Goal: Task Accomplishment & Management: Manage account settings

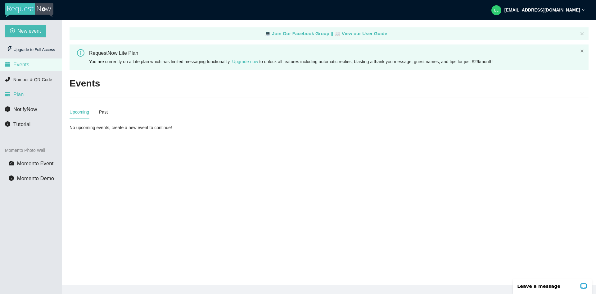
click at [23, 93] on li "Plan" at bounding box center [31, 94] width 62 height 12
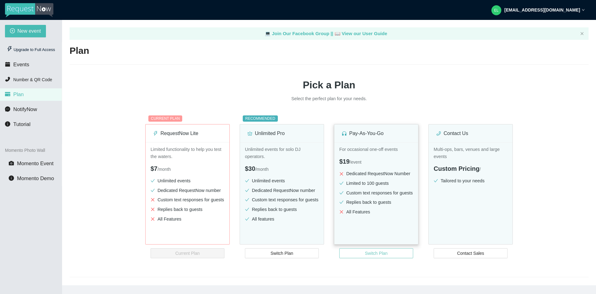
click at [383, 252] on span "Switch Plan" at bounding box center [376, 252] width 23 height 7
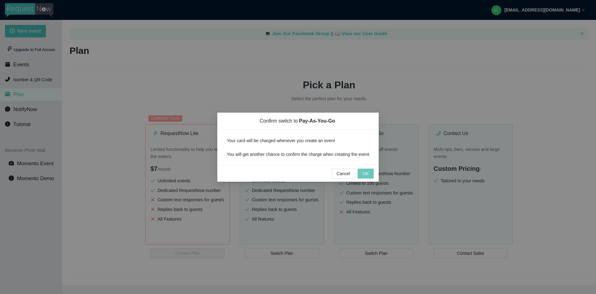
click at [369, 173] on span "OK" at bounding box center [366, 173] width 6 height 7
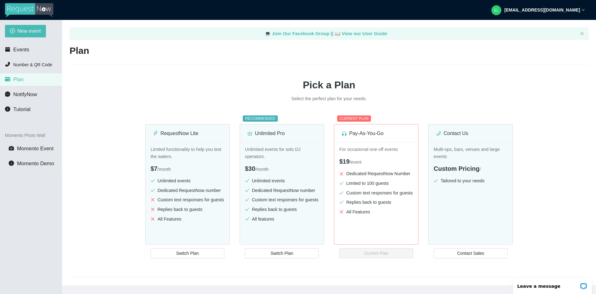
click at [577, 9] on strong "[EMAIL_ADDRESS][DOMAIN_NAME]" at bounding box center [543, 9] width 76 height 5
click at [468, 71] on div "Plan Pick a Plan Select the perfect plan for your needs. RequestNow Lite Limite…" at bounding box center [329, 160] width 519 height 232
